Goal: Navigation & Orientation: Find specific page/section

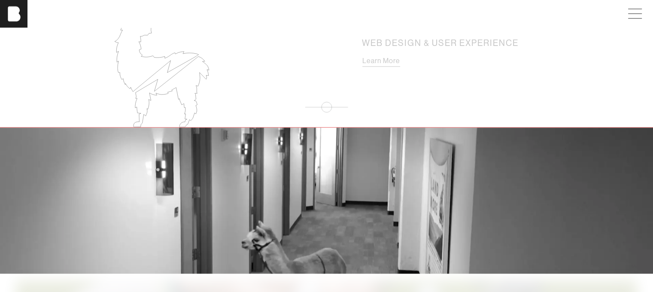
scroll to position [1221, 0]
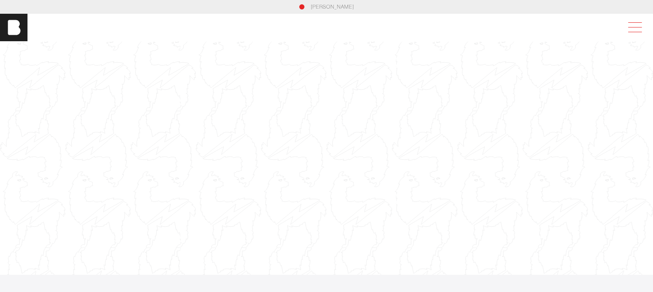
click at [632, 25] on span at bounding box center [633, 27] width 20 height 15
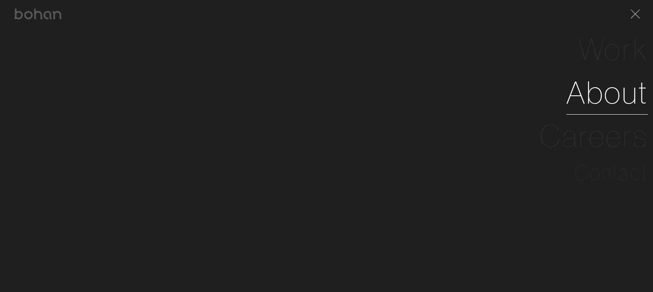
click at [599, 103] on link "About" at bounding box center [607, 92] width 82 height 43
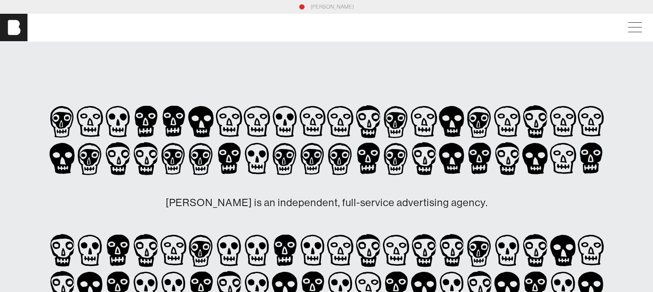
scroll to position [76, 0]
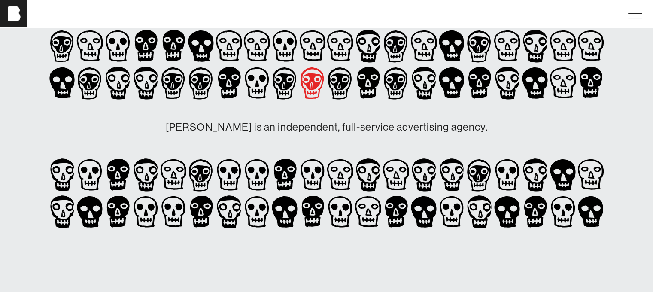
click at [309, 89] on icon at bounding box center [312, 83] width 24 height 32
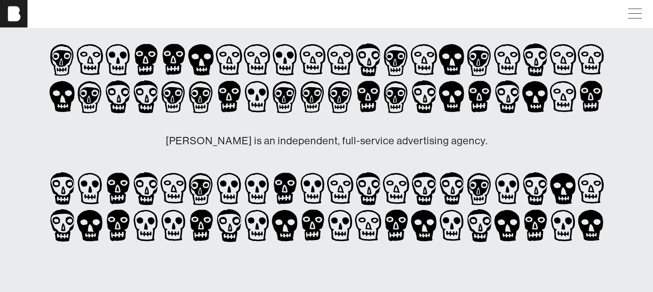
scroll to position [60, 0]
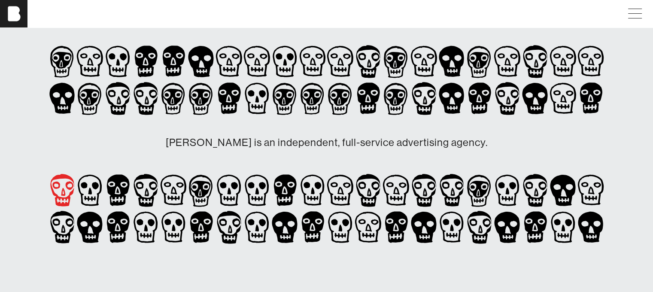
click at [63, 191] on icon at bounding box center [63, 192] width 4 height 8
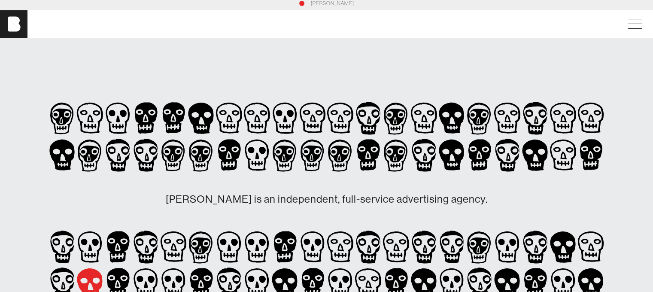
scroll to position [0, 0]
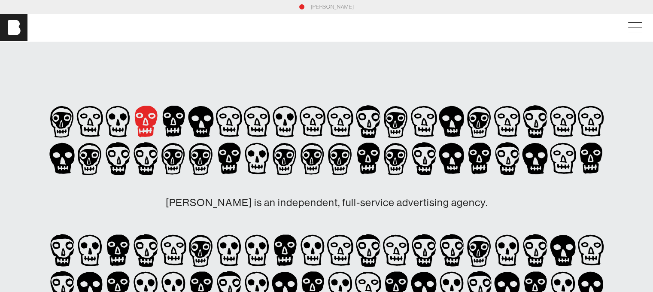
click at [149, 123] on icon at bounding box center [146, 121] width 23 height 31
click at [174, 121] on icon at bounding box center [174, 121] width 28 height 37
click at [209, 122] on icon at bounding box center [200, 121] width 25 height 31
click at [242, 129] on icon at bounding box center [229, 121] width 28 height 37
click at [228, 156] on icon at bounding box center [229, 158] width 23 height 31
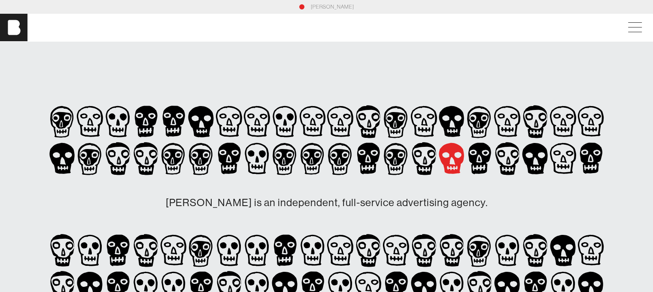
click at [452, 157] on icon at bounding box center [451, 158] width 25 height 31
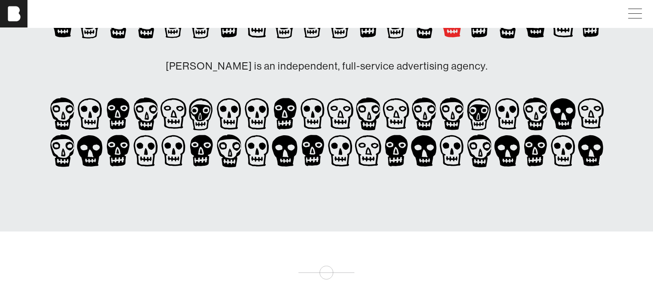
scroll to position [137, 0]
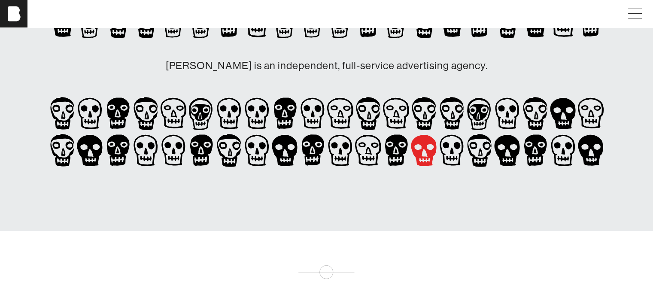
click at [416, 157] on icon at bounding box center [423, 150] width 25 height 31
click at [389, 152] on icon at bounding box center [396, 150] width 23 height 31
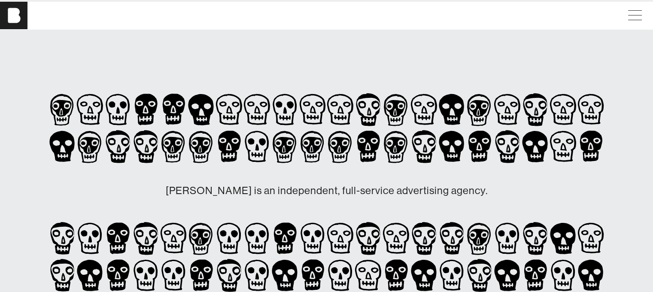
scroll to position [0, 0]
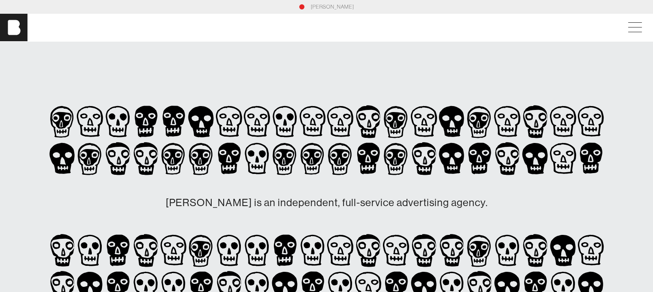
click at [323, 6] on link "[PERSON_NAME]" at bounding box center [332, 7] width 43 height 8
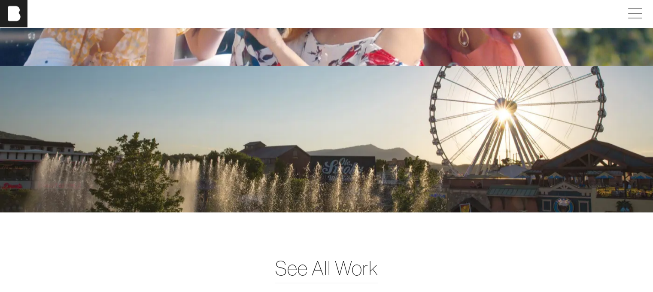
scroll to position [1845, 0]
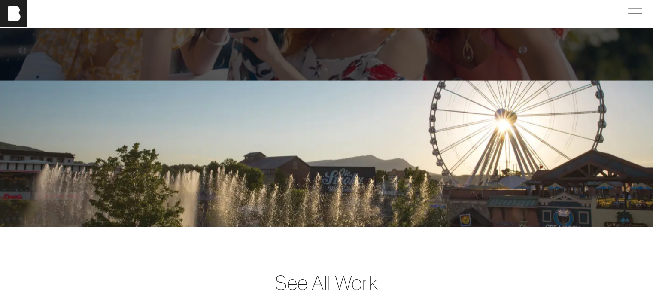
click at [234, 68] on div "Retail" at bounding box center [326, 8] width 653 height 146
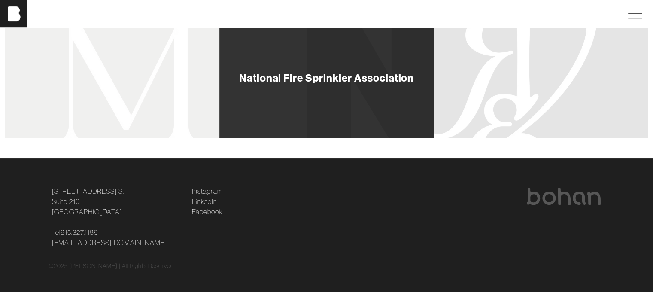
scroll to position [726, 0]
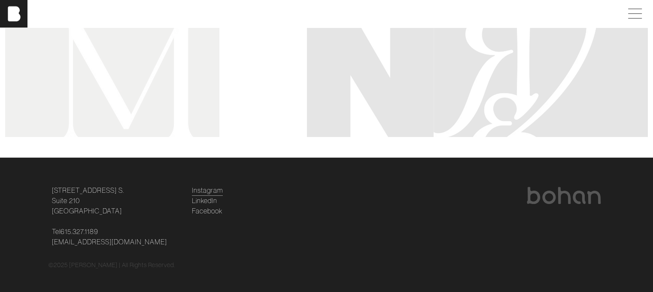
click at [215, 189] on link "Instagram" at bounding box center [207, 190] width 31 height 10
